Goal: Navigation & Orientation: Find specific page/section

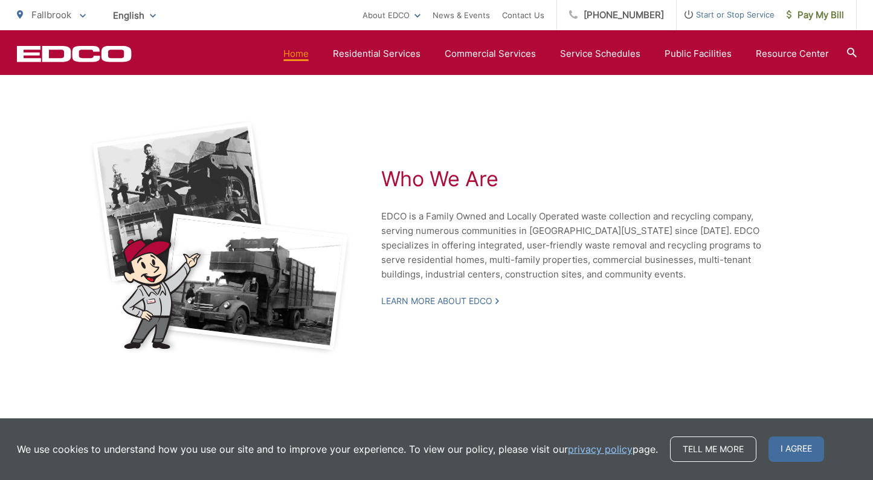
scroll to position [2654, 0]
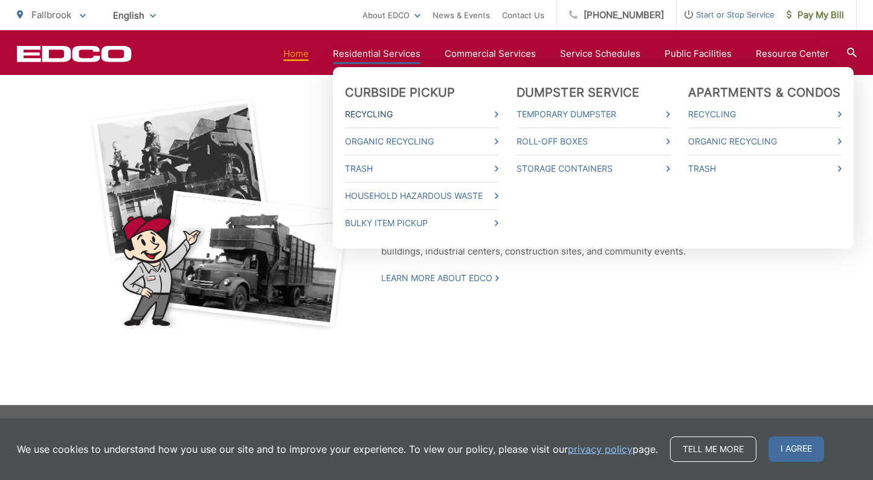
click at [395, 113] on link "Recycling" at bounding box center [421, 114] width 153 height 15
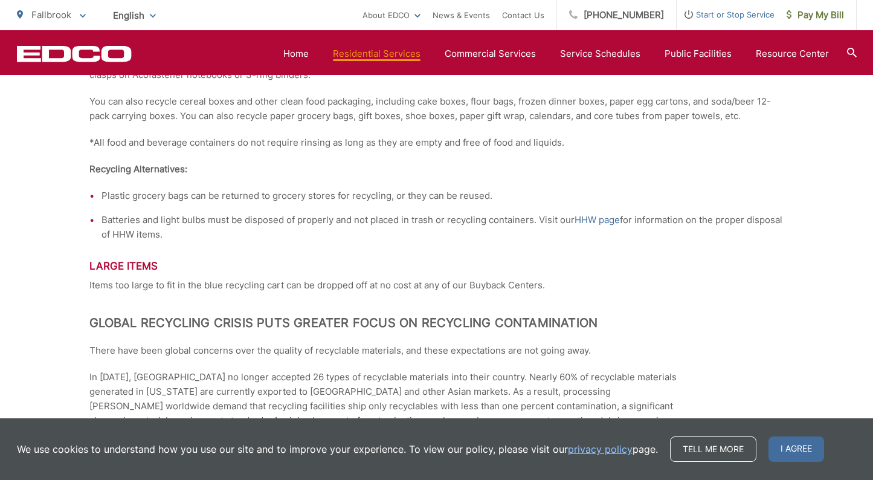
scroll to position [1994, 0]
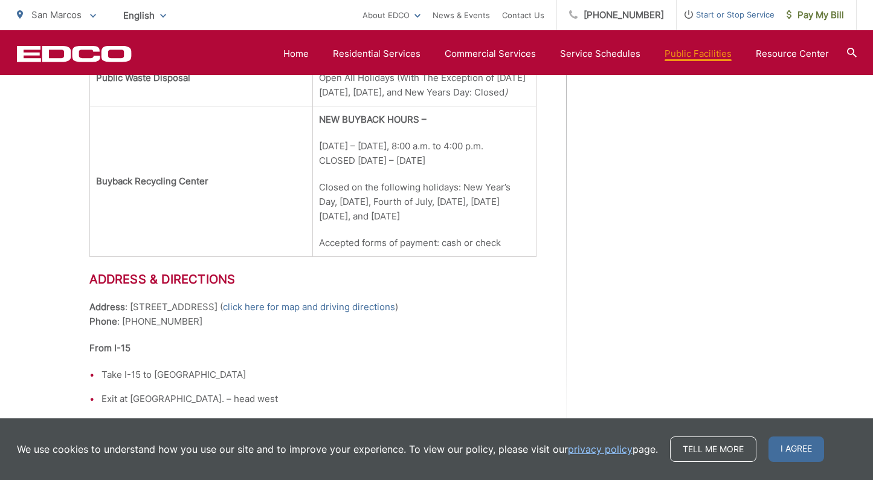
scroll to position [725, 0]
